Goal: Information Seeking & Learning: Learn about a topic

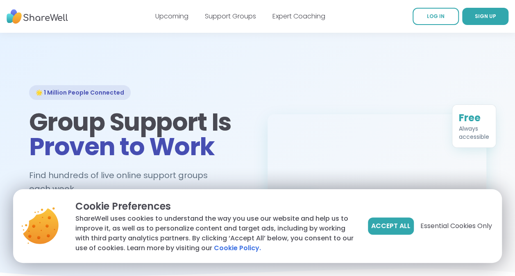
click at [441, 225] on span "Essential Cookies Only" at bounding box center [456, 226] width 72 height 10
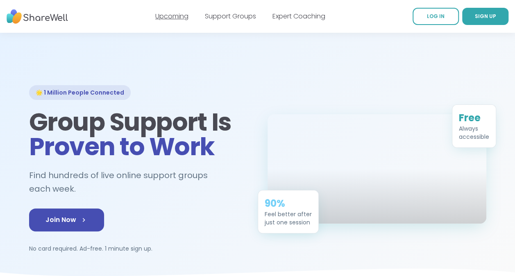
click at [159, 15] on link "Upcoming" at bounding box center [171, 15] width 33 height 9
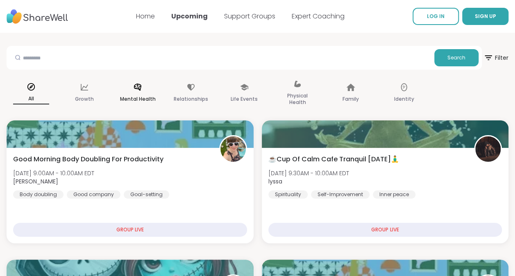
click at [145, 91] on div "Mental Health" at bounding box center [137, 93] width 49 height 41
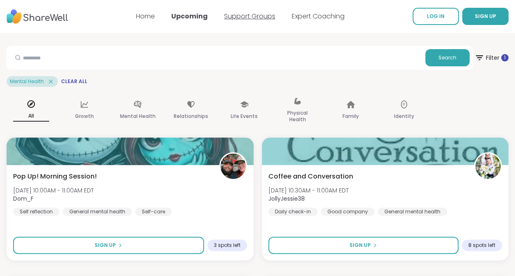
click at [241, 12] on link "Support Groups" at bounding box center [249, 15] width 51 height 9
